Goal: Transaction & Acquisition: Purchase product/service

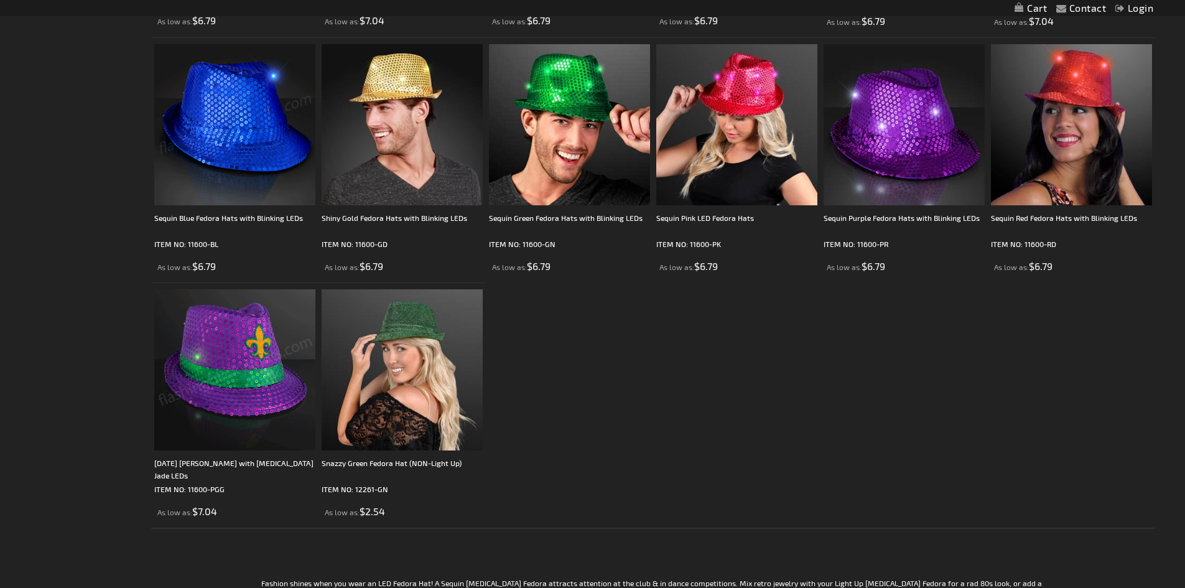
scroll to position [498, 0]
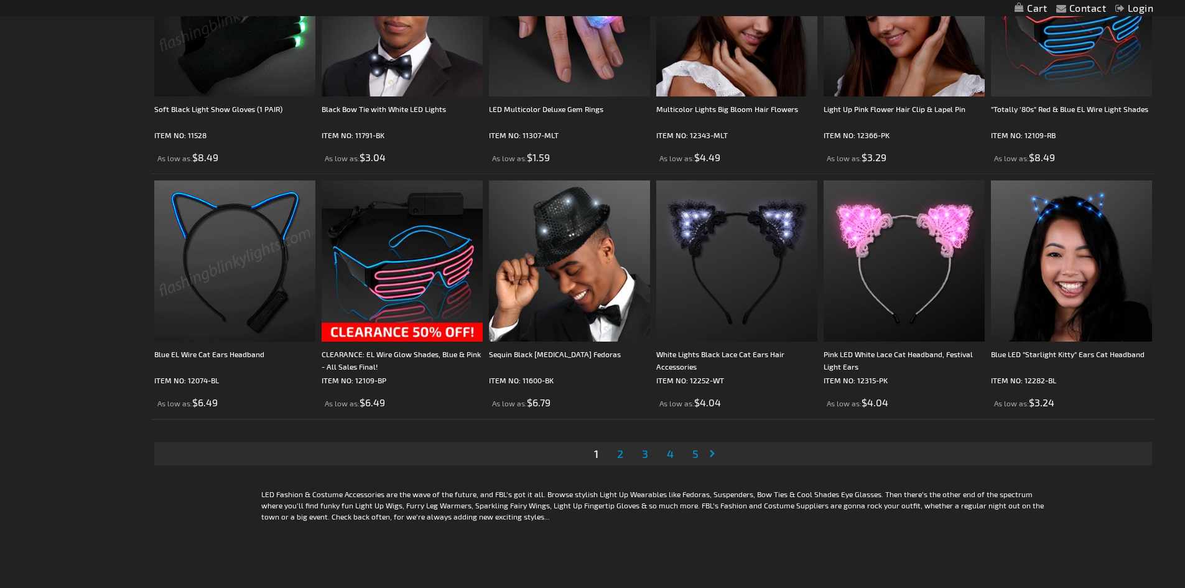
scroll to position [2426, 0]
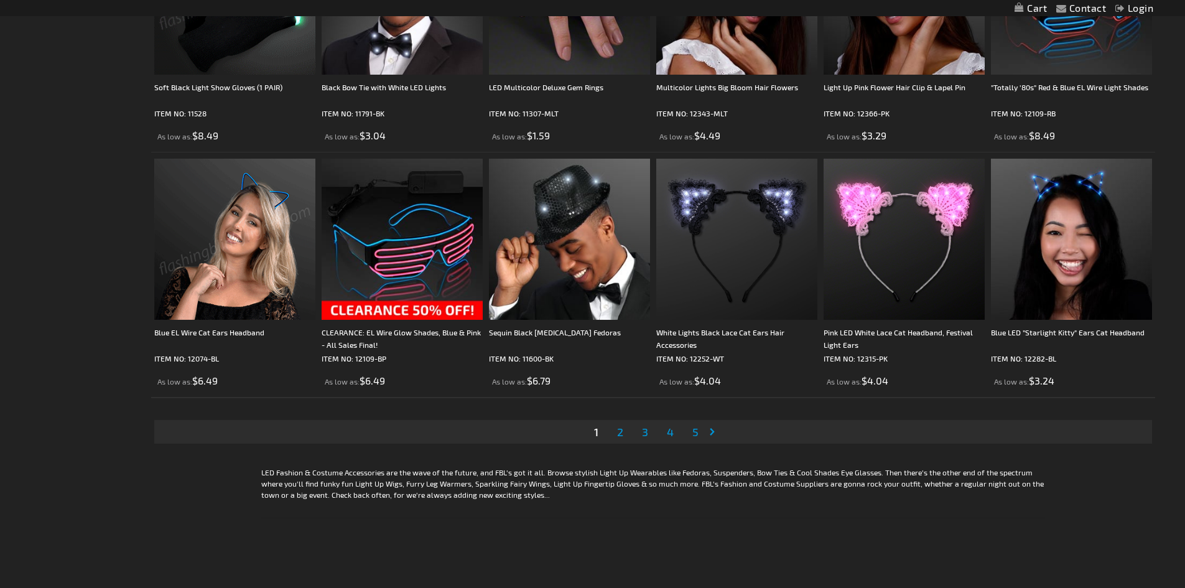
click at [624, 429] on link "Page 2" at bounding box center [620, 431] width 11 height 19
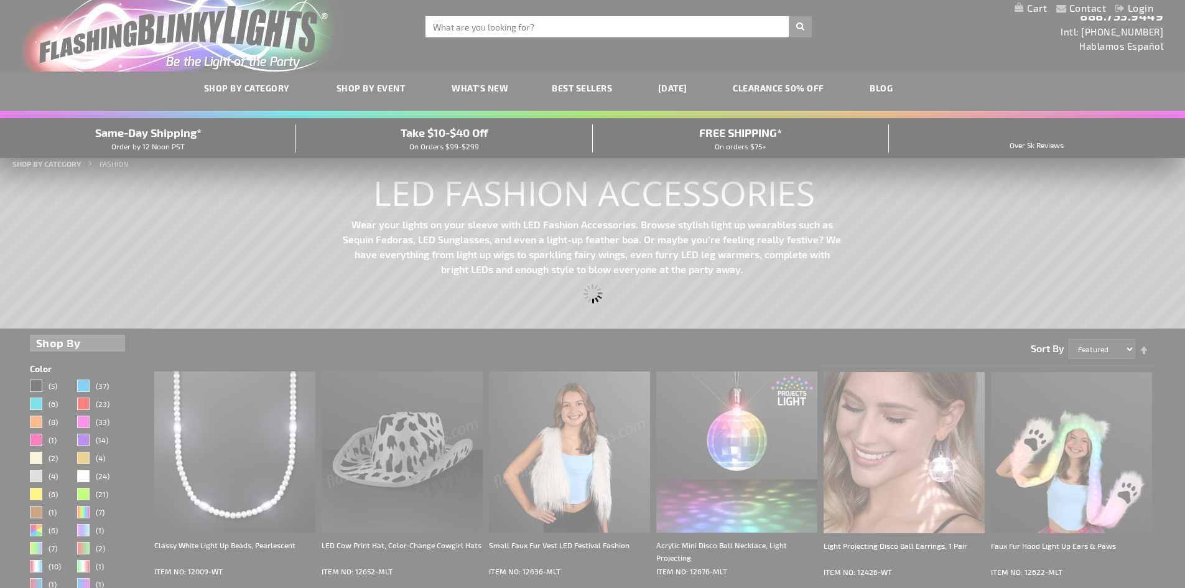
scroll to position [0, 0]
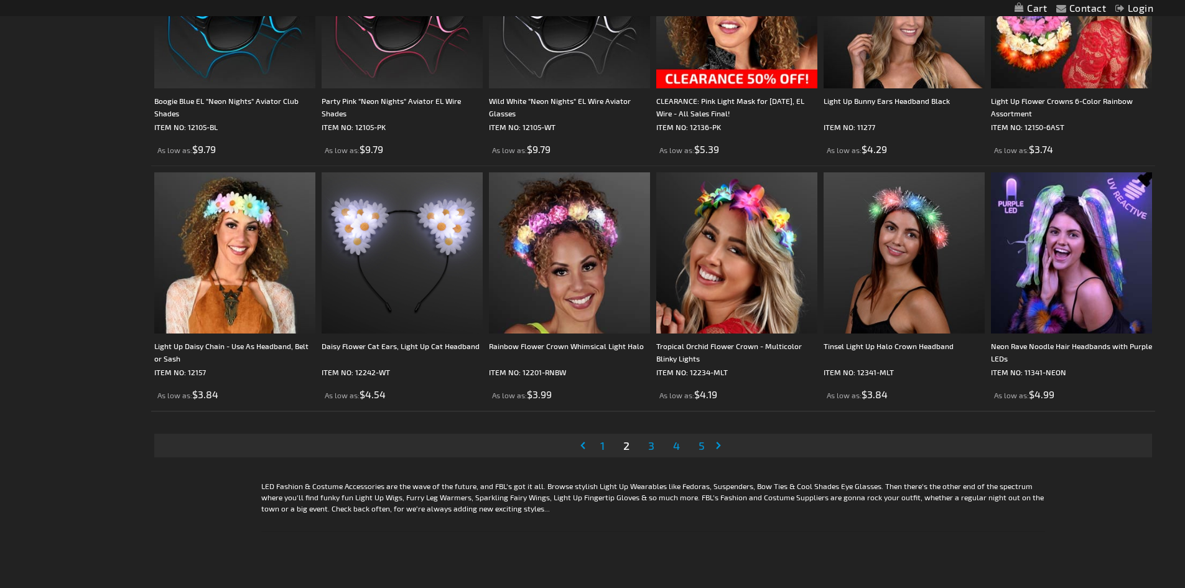
scroll to position [2426, 0]
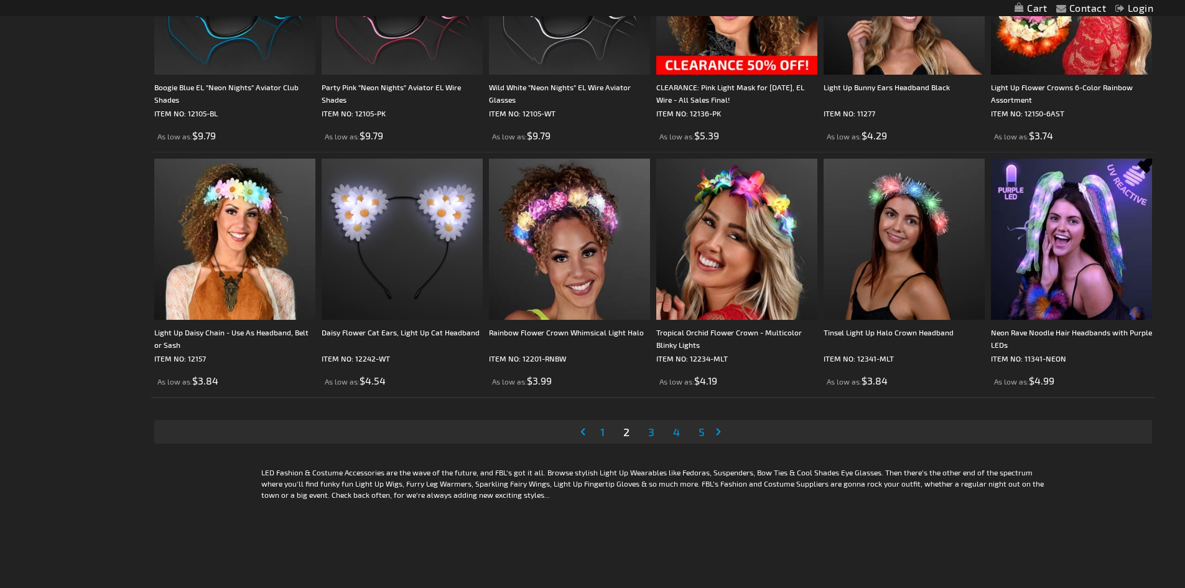
click at [651, 432] on span "3" at bounding box center [651, 432] width 6 height 14
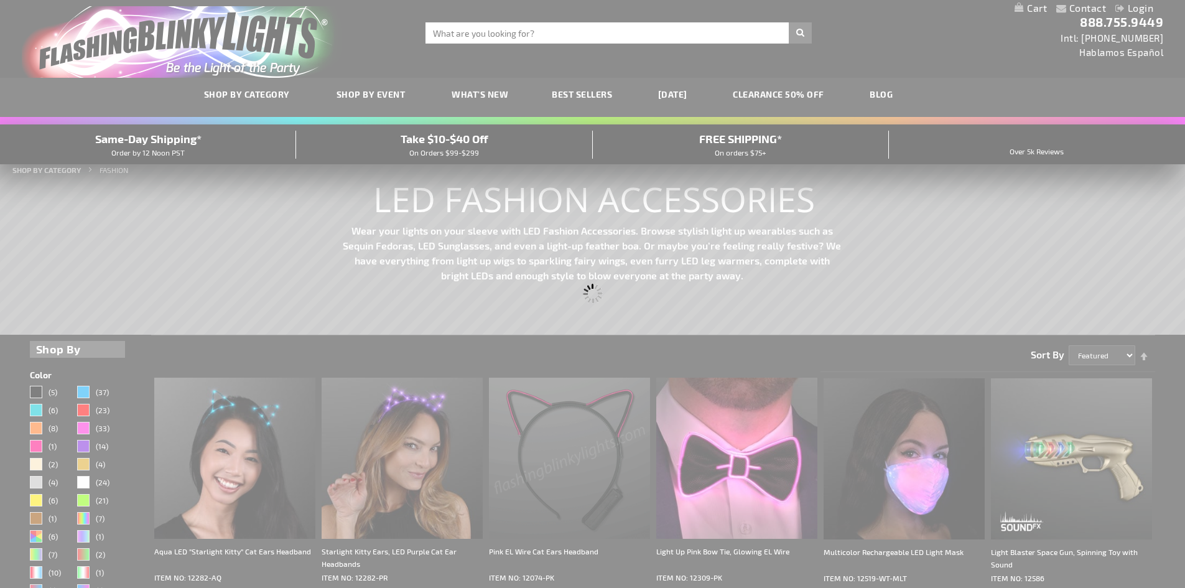
scroll to position [0, 0]
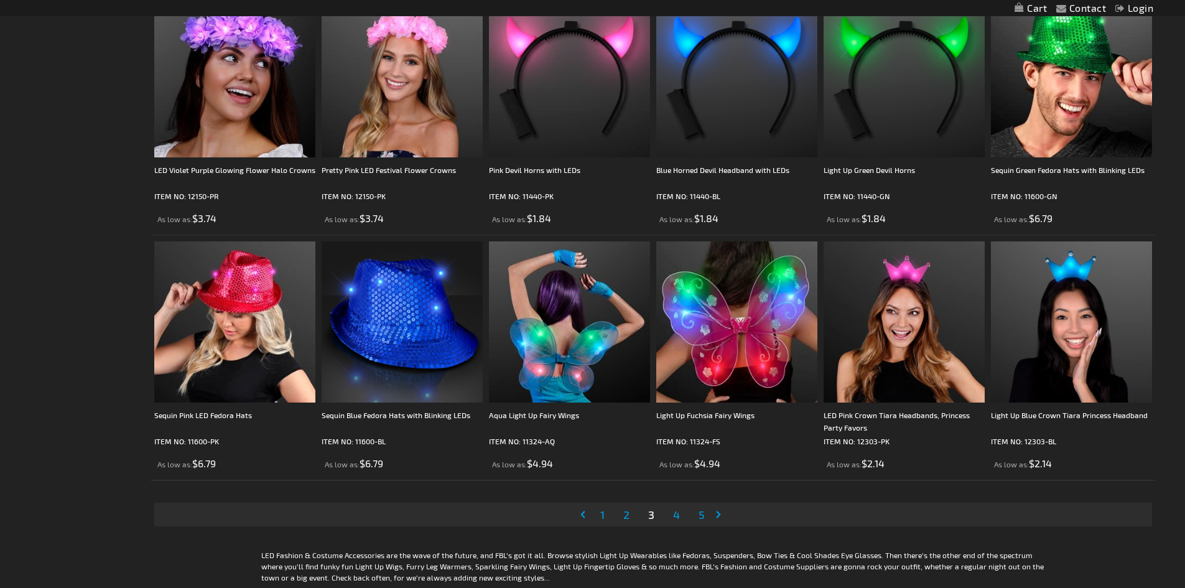
scroll to position [2364, 0]
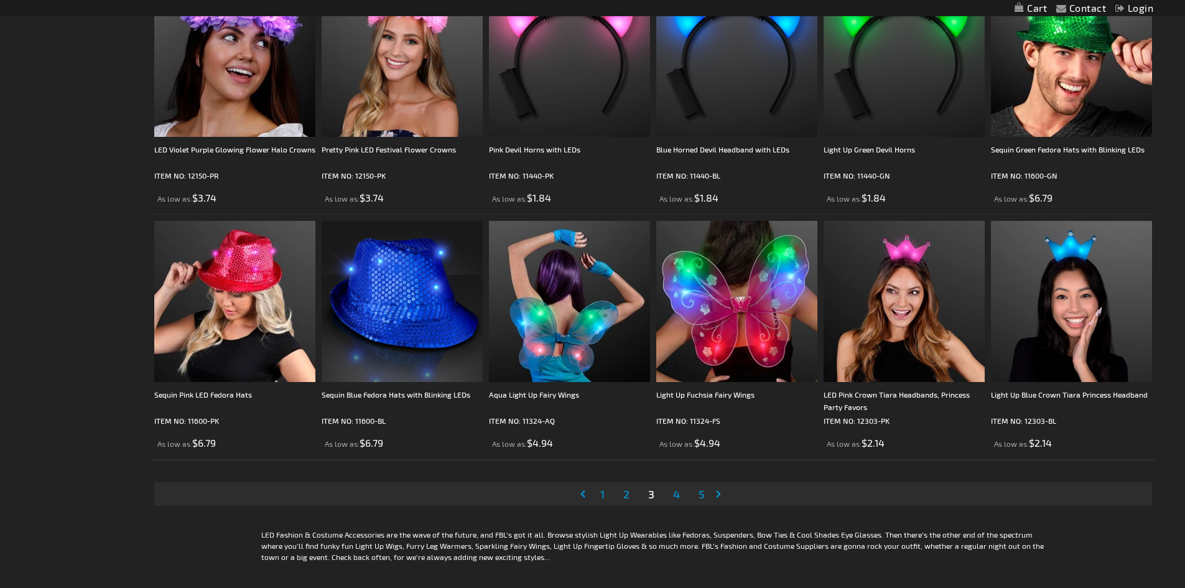
click at [681, 498] on link "Page 4" at bounding box center [677, 494] width 12 height 19
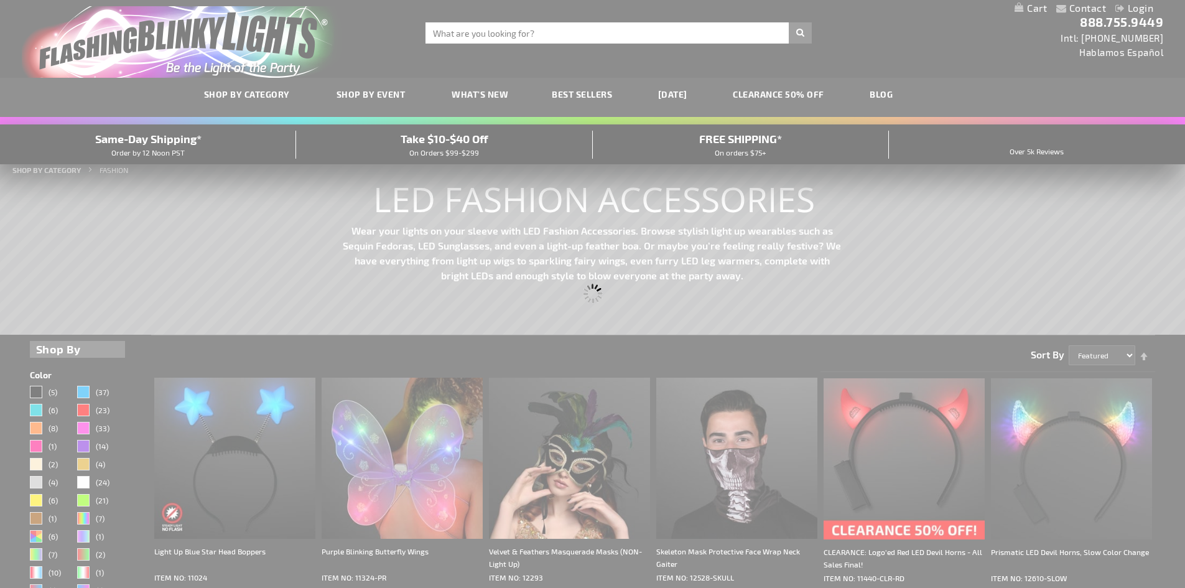
scroll to position [0, 0]
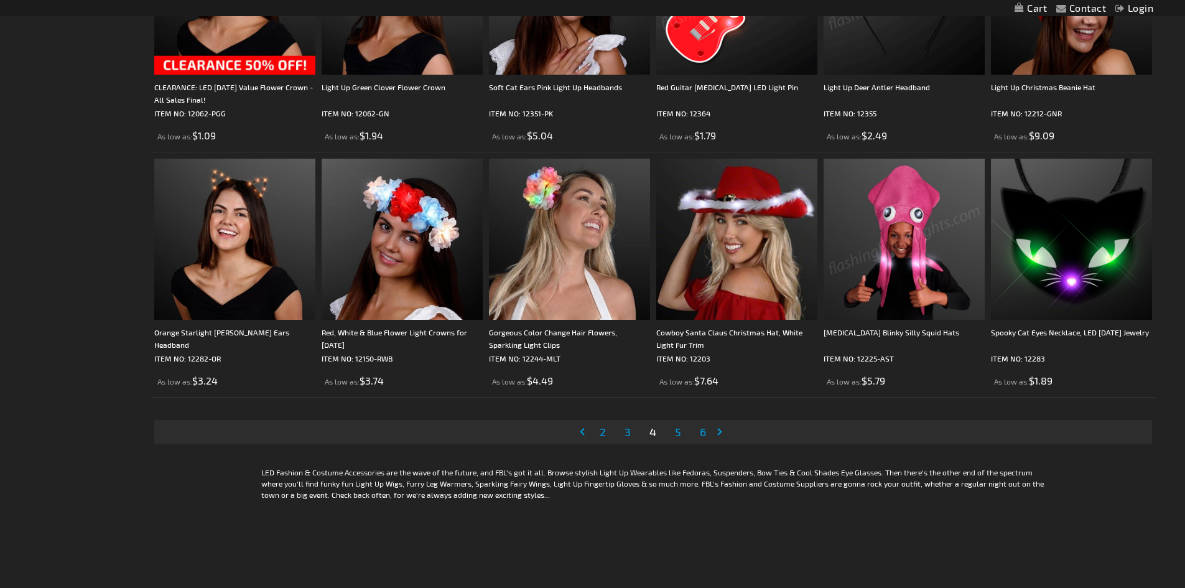
scroll to position [2489, 0]
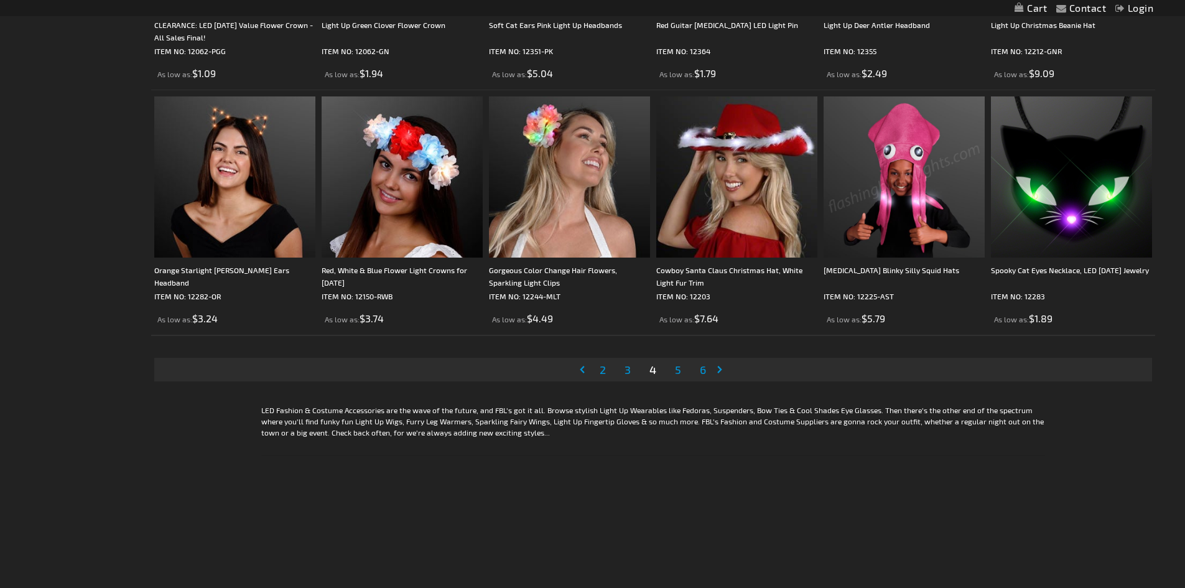
click at [678, 375] on span "5" at bounding box center [678, 370] width 6 height 14
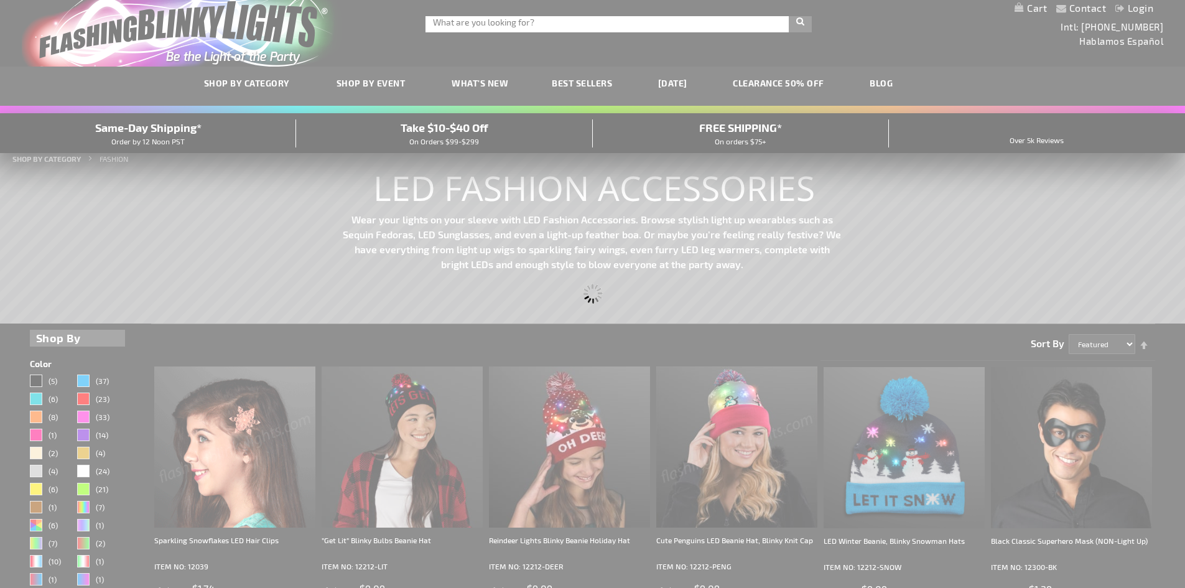
scroll to position [1, 0]
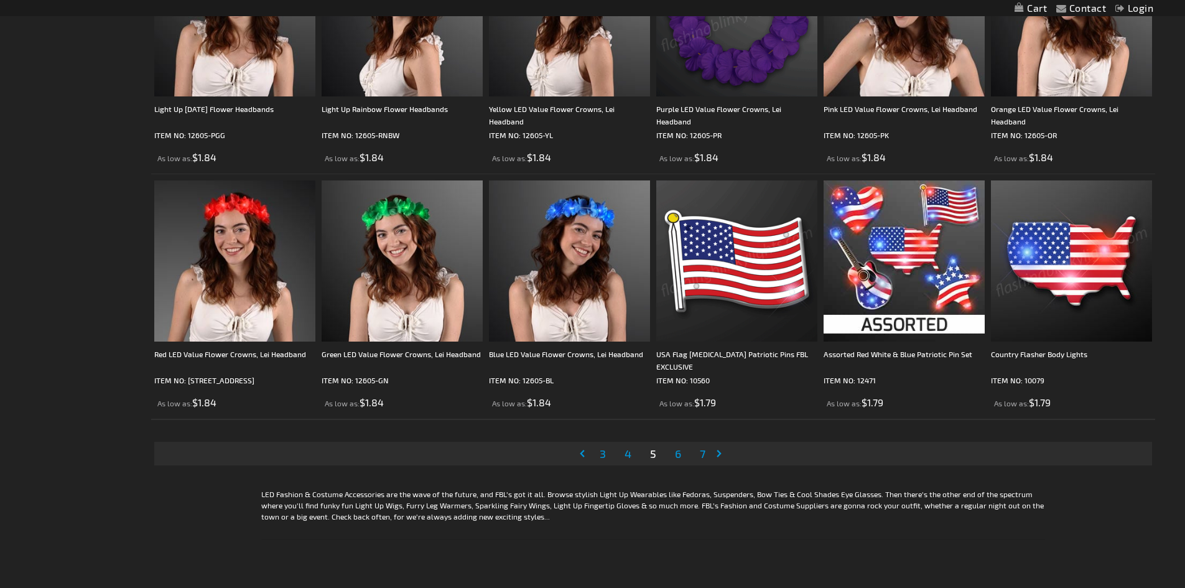
scroll to position [2426, 0]
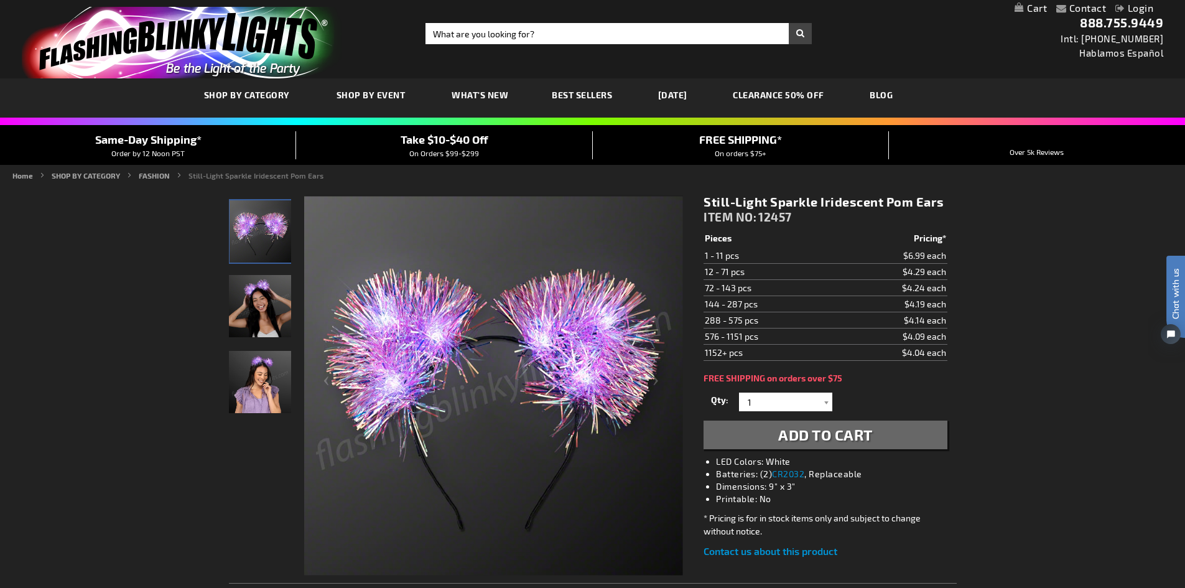
click at [263, 302] on img "Woman displaying Light Up Sparkle Iridescent LED Pom Ears" at bounding box center [260, 306] width 62 height 62
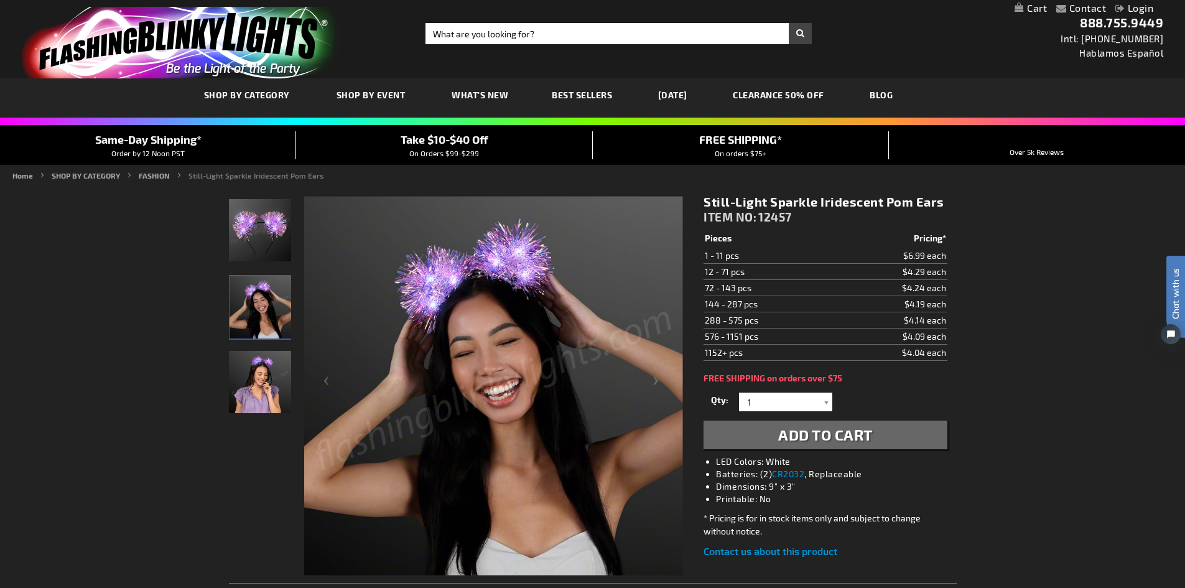
click at [258, 369] on img "Woman displaying Light Up Sparkle Iridescent LED Pom Ears" at bounding box center [260, 382] width 62 height 62
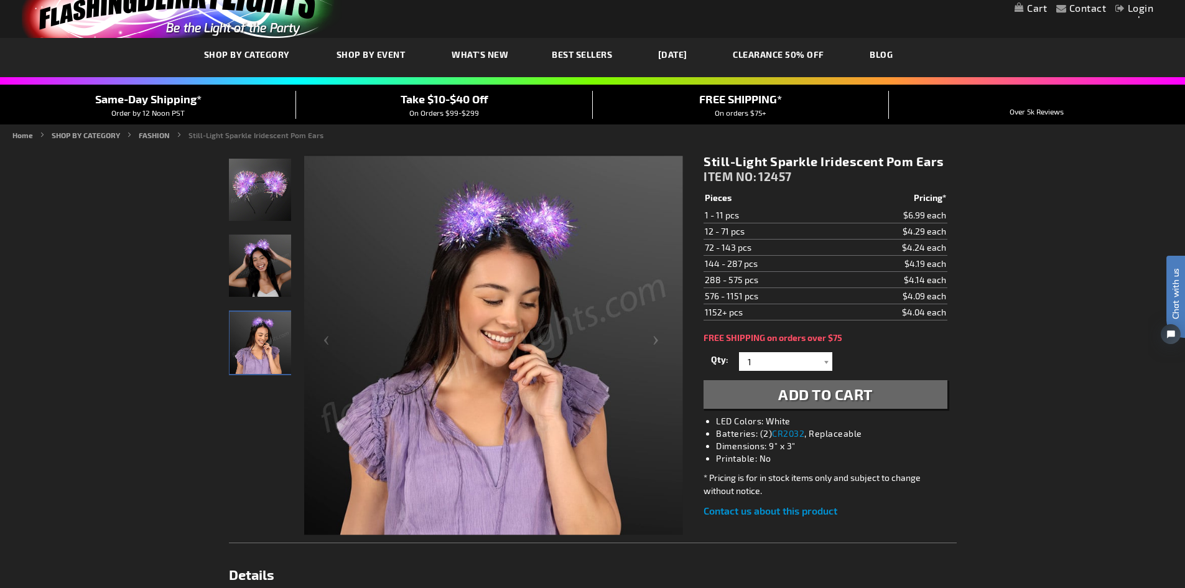
scroll to position [62, 0]
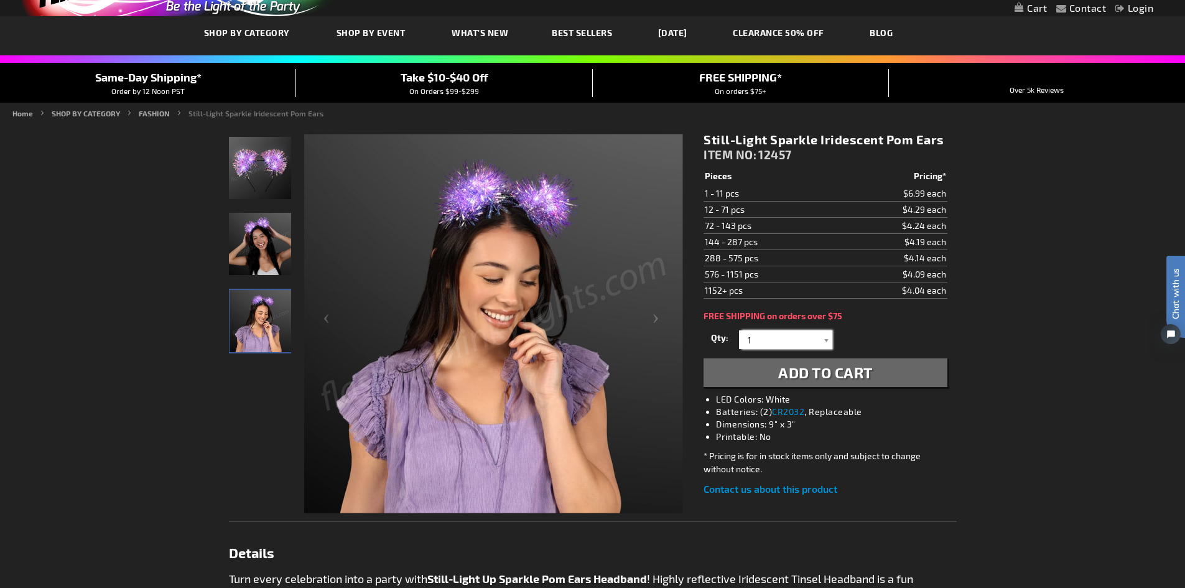
click at [784, 337] on input "1" at bounding box center [787, 339] width 90 height 19
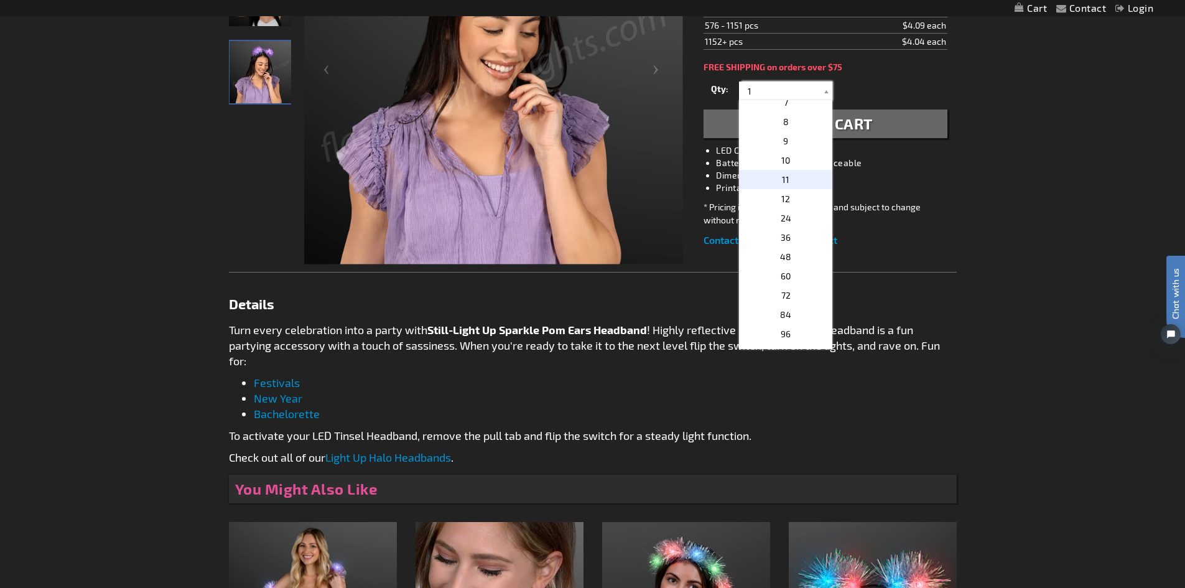
scroll to position [124, 0]
click at [786, 243] on p "36" at bounding box center [785, 235] width 93 height 19
type input "36"
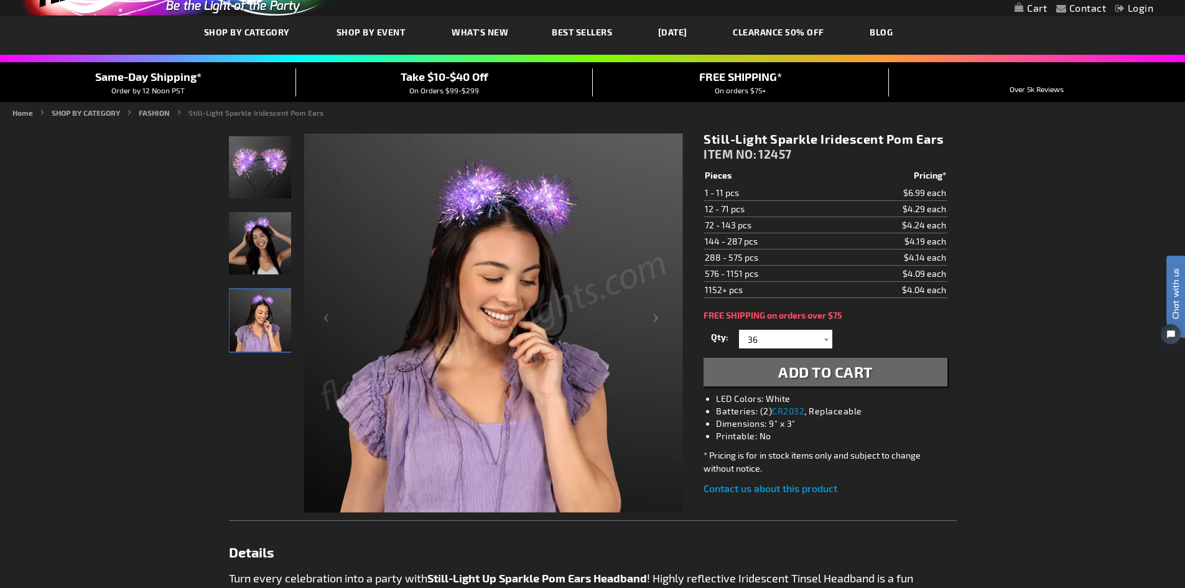
scroll to position [62, 0]
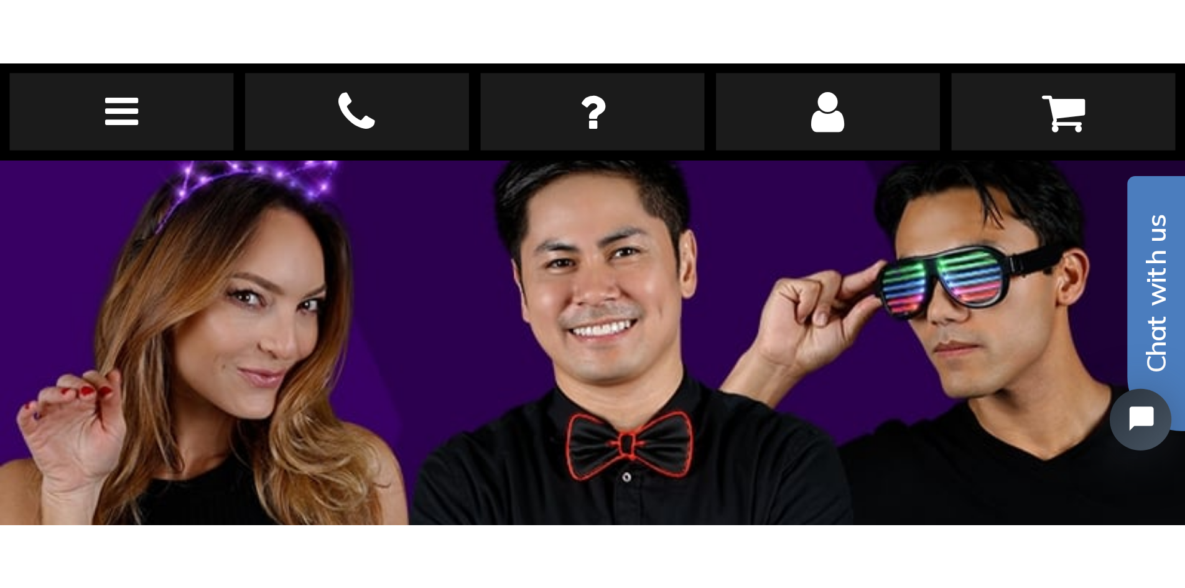
scroll to position [510, 0]
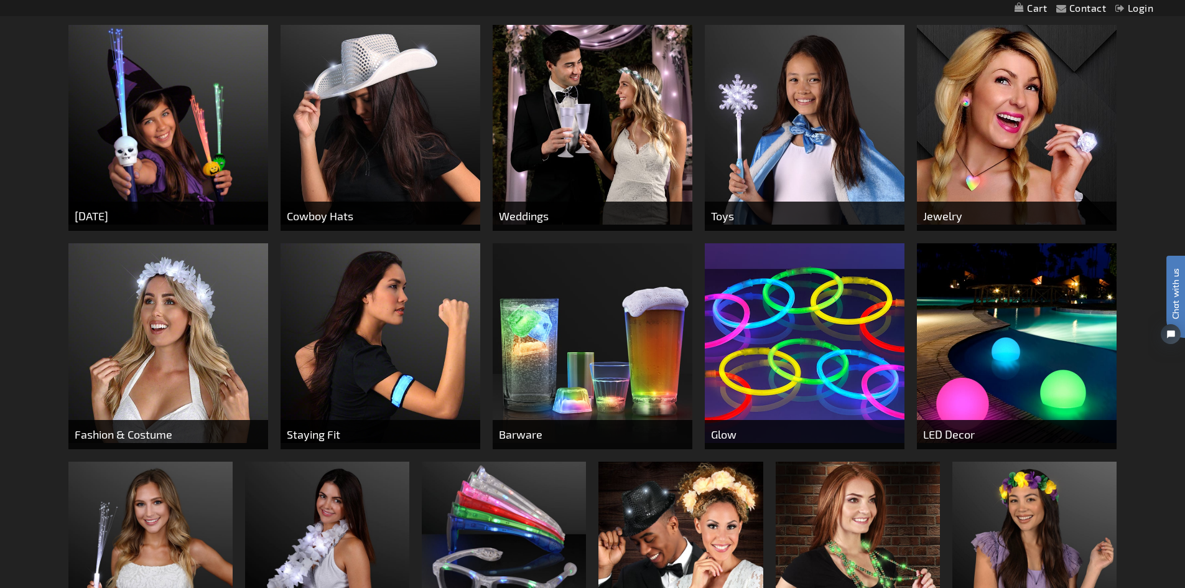
click at [575, 177] on img at bounding box center [593, 125] width 200 height 200
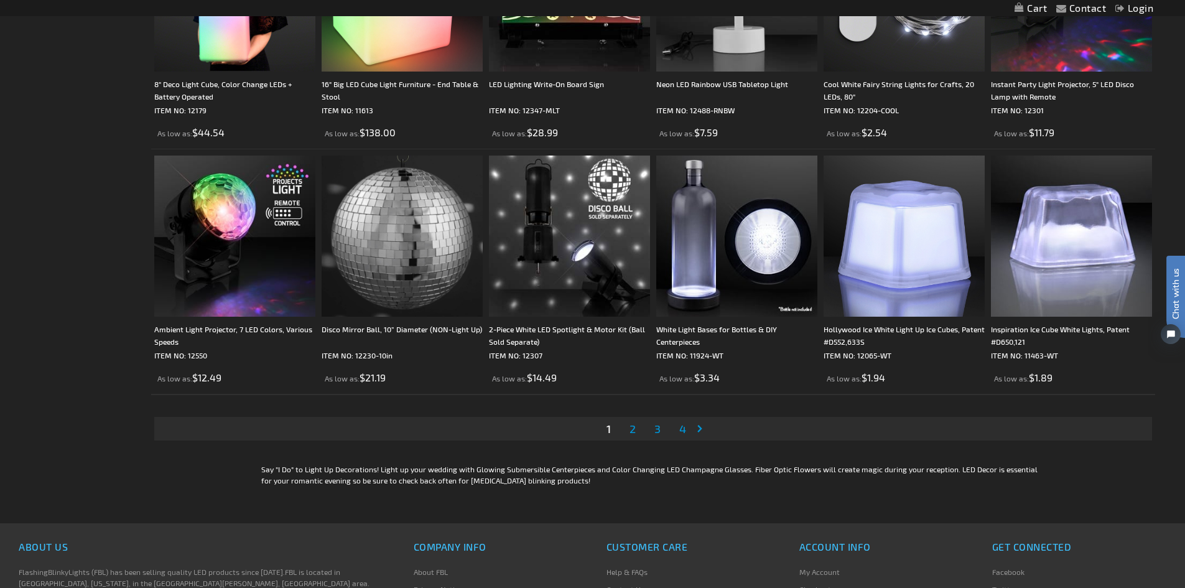
scroll to position [2675, 0]
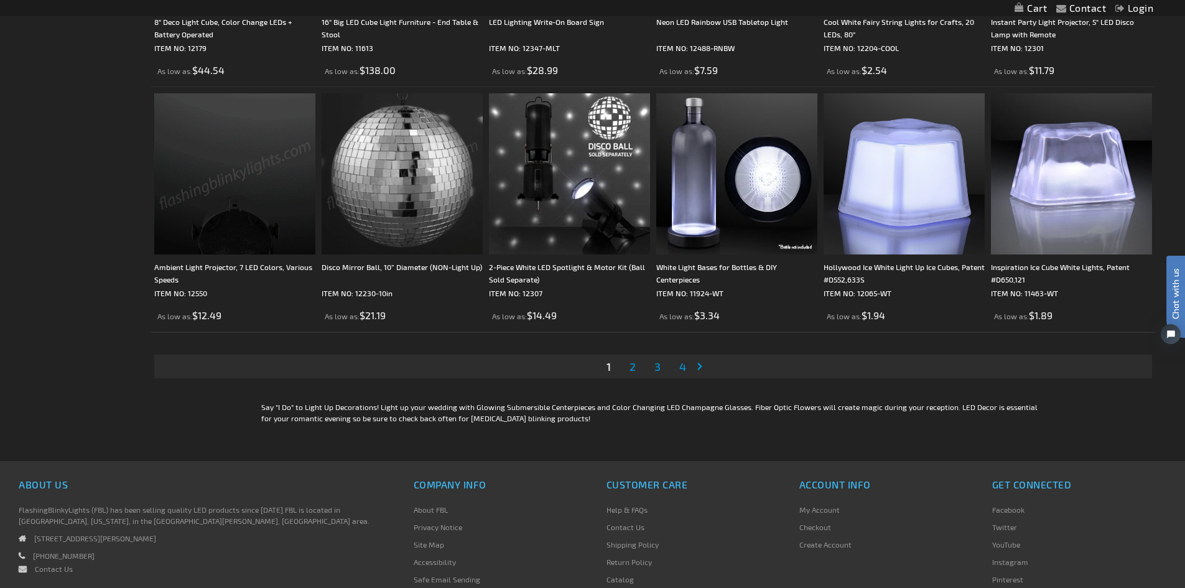
click at [635, 362] on span "2" at bounding box center [633, 367] width 6 height 14
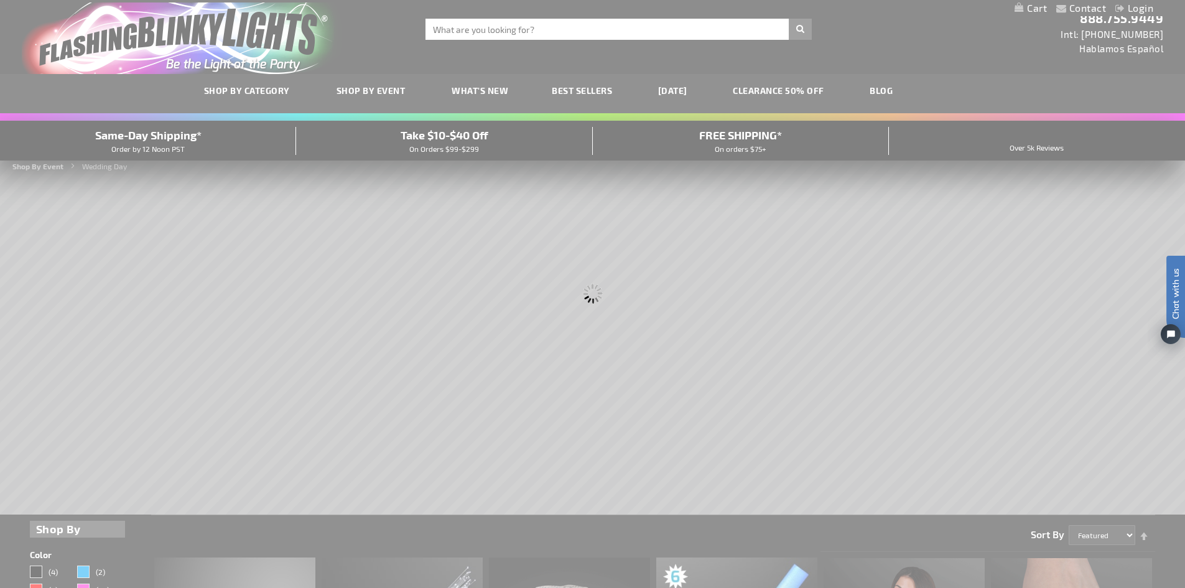
scroll to position [0, 0]
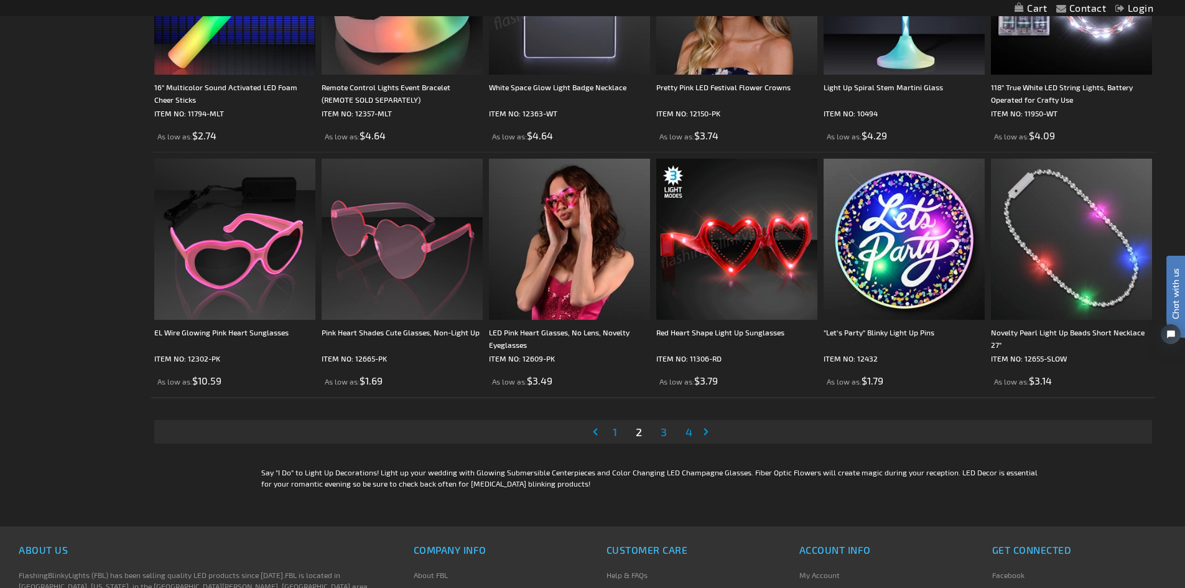
scroll to position [2613, 0]
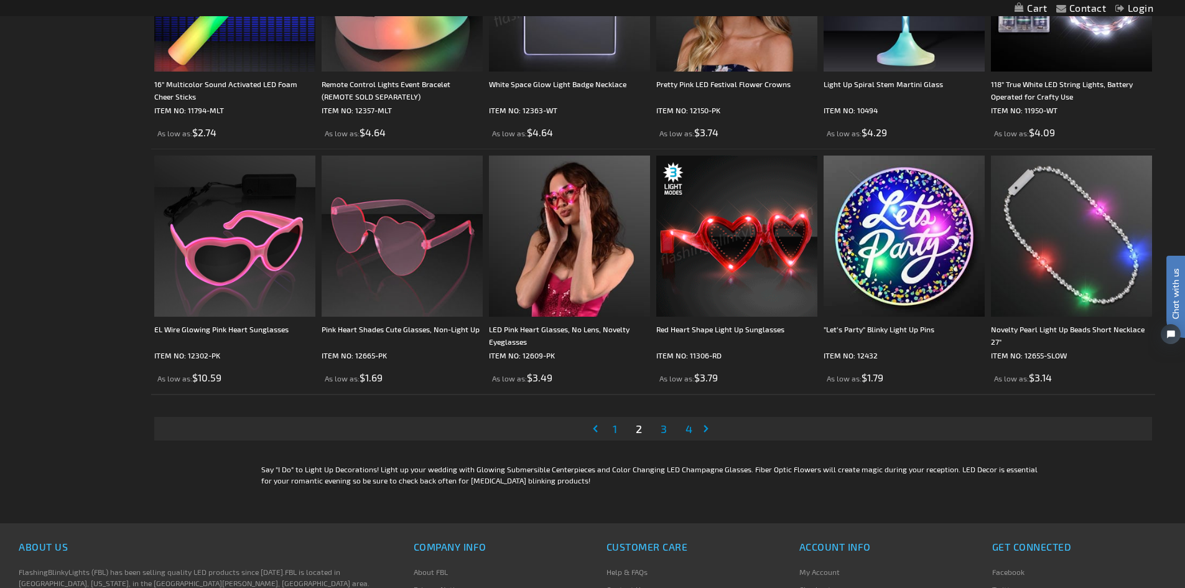
click at [663, 428] on span "3" at bounding box center [664, 429] width 6 height 14
click at [0, 0] on div "Please wait..." at bounding box center [0, 0] width 0 height 0
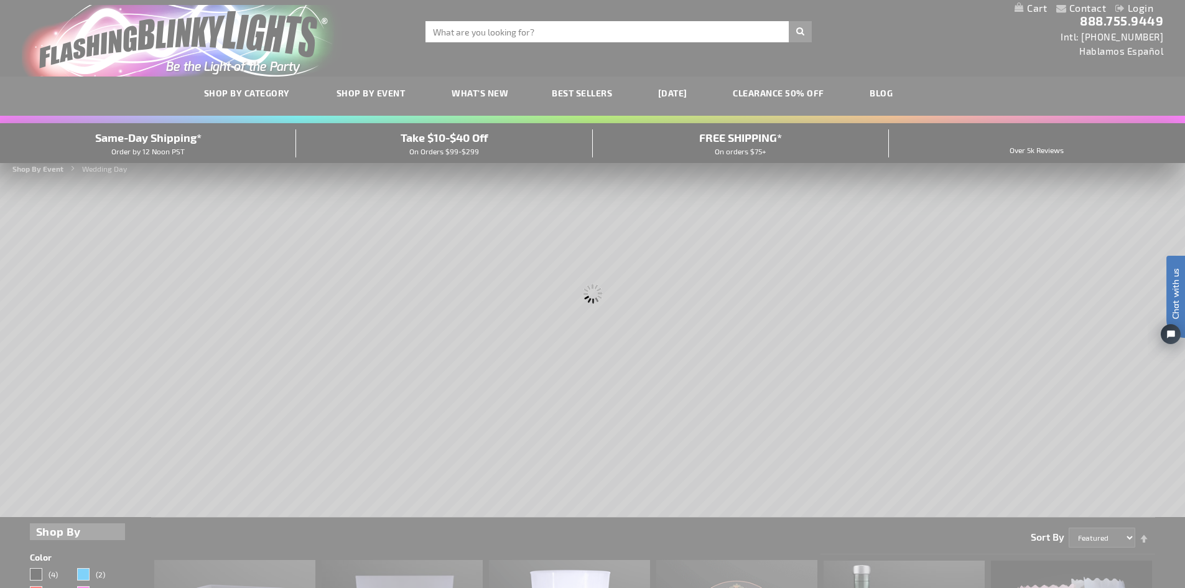
scroll to position [0, 0]
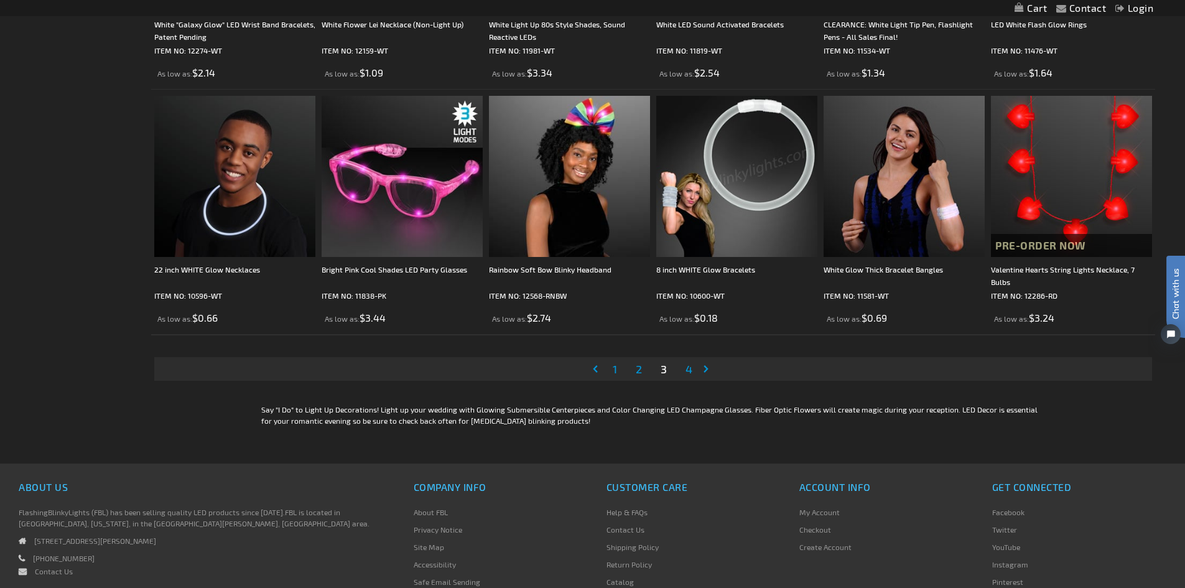
scroll to position [2675, 0]
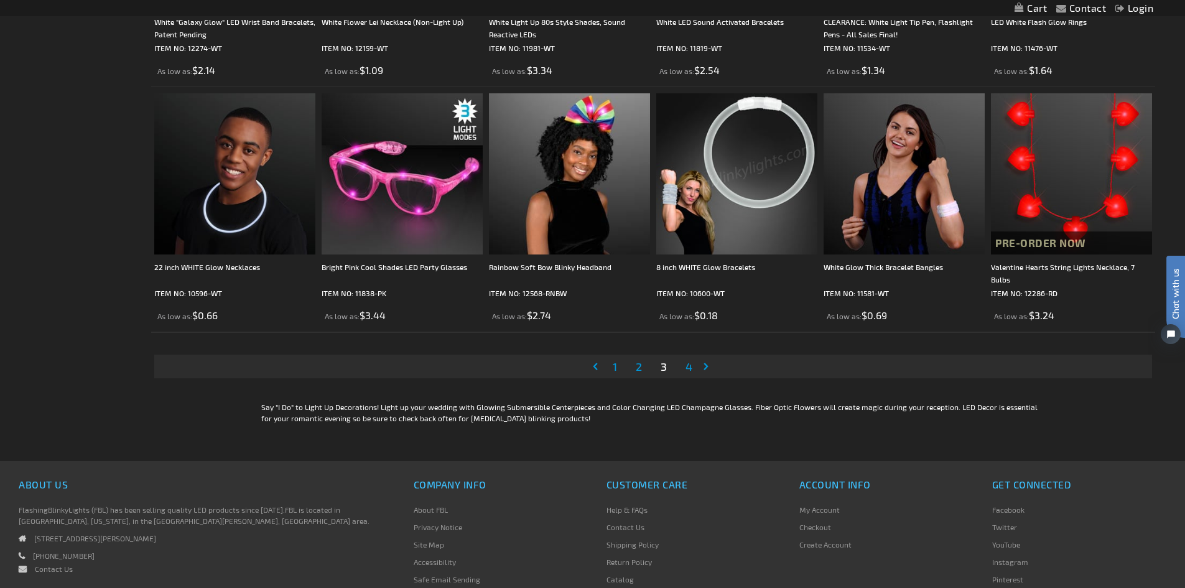
click at [686, 369] on span "4" at bounding box center [689, 367] width 7 height 14
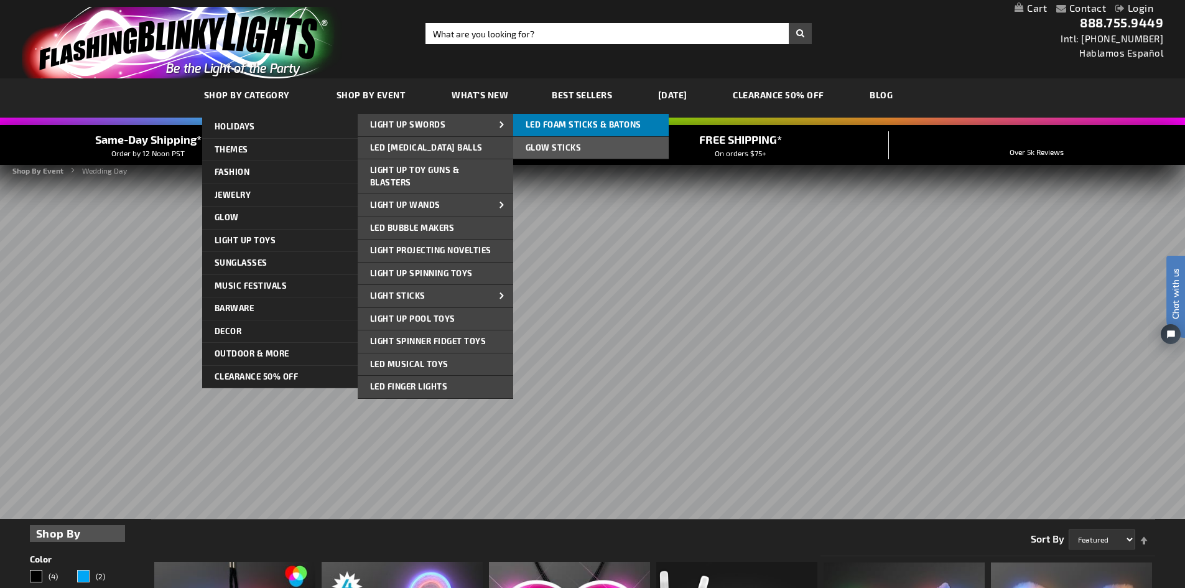
click at [585, 122] on span "LED Foam Sticks & Batons" at bounding box center [584, 124] width 116 height 10
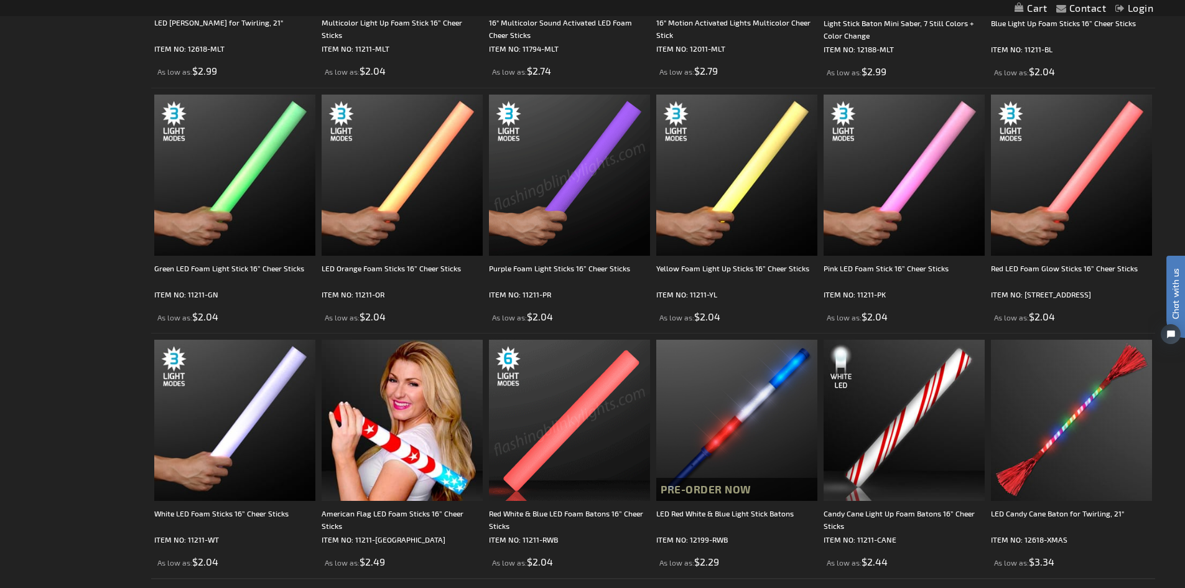
scroll to position [311, 0]
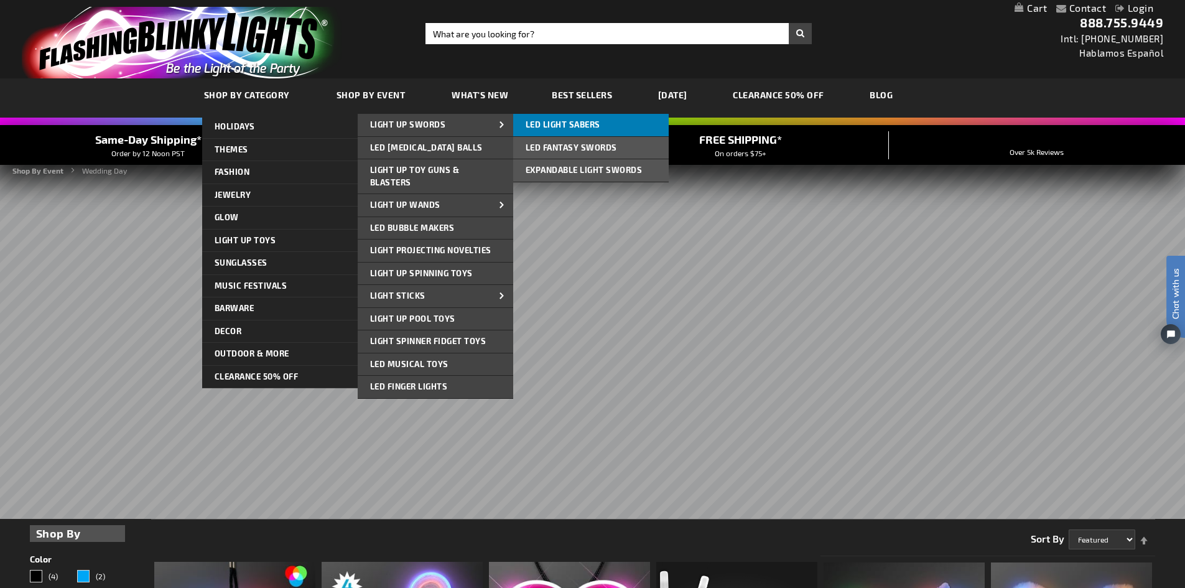
click at [557, 116] on link "LED Light Sabers" at bounding box center [591, 125] width 156 height 22
